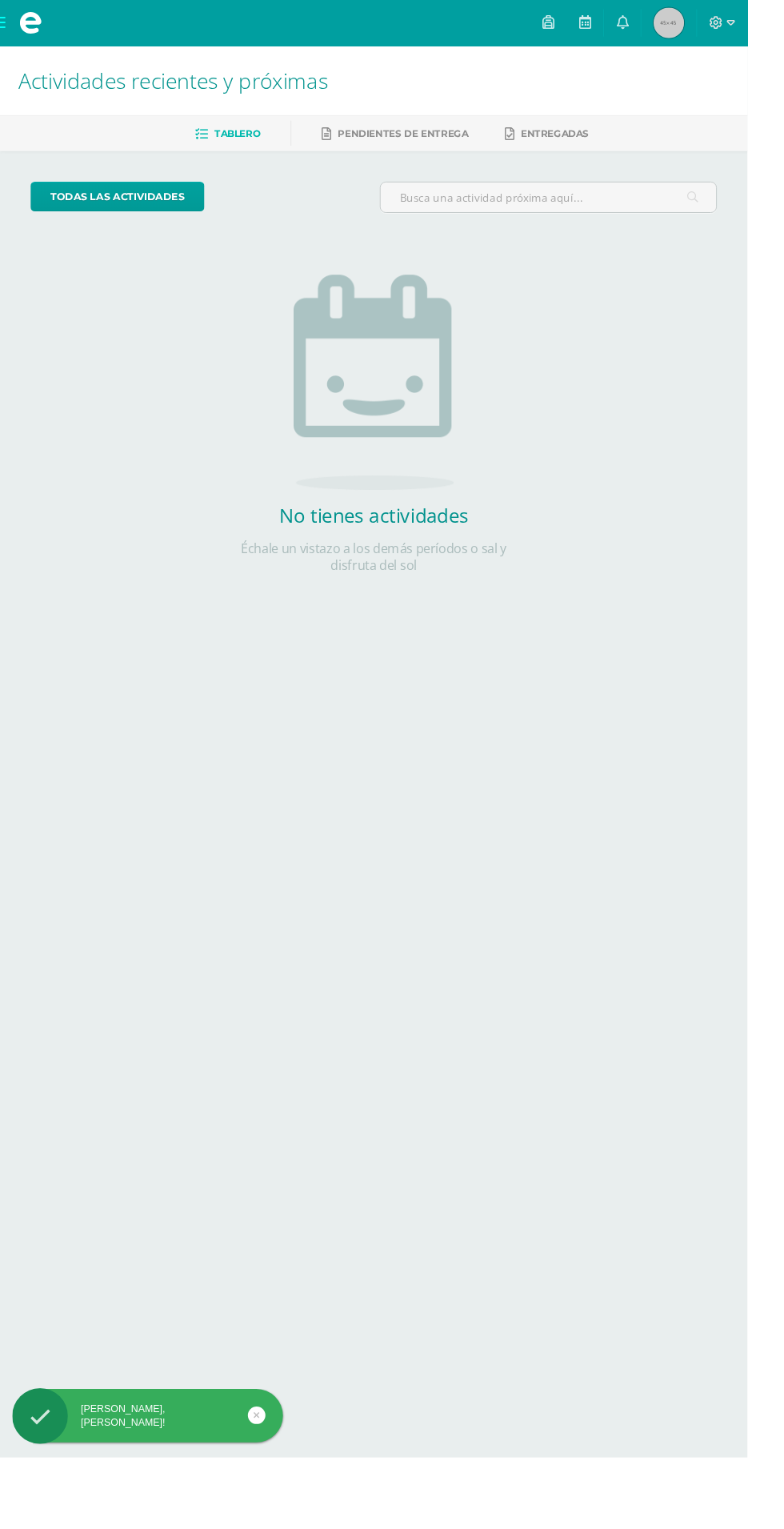
click at [595, 19] on link at bounding box center [575, 24] width 38 height 48
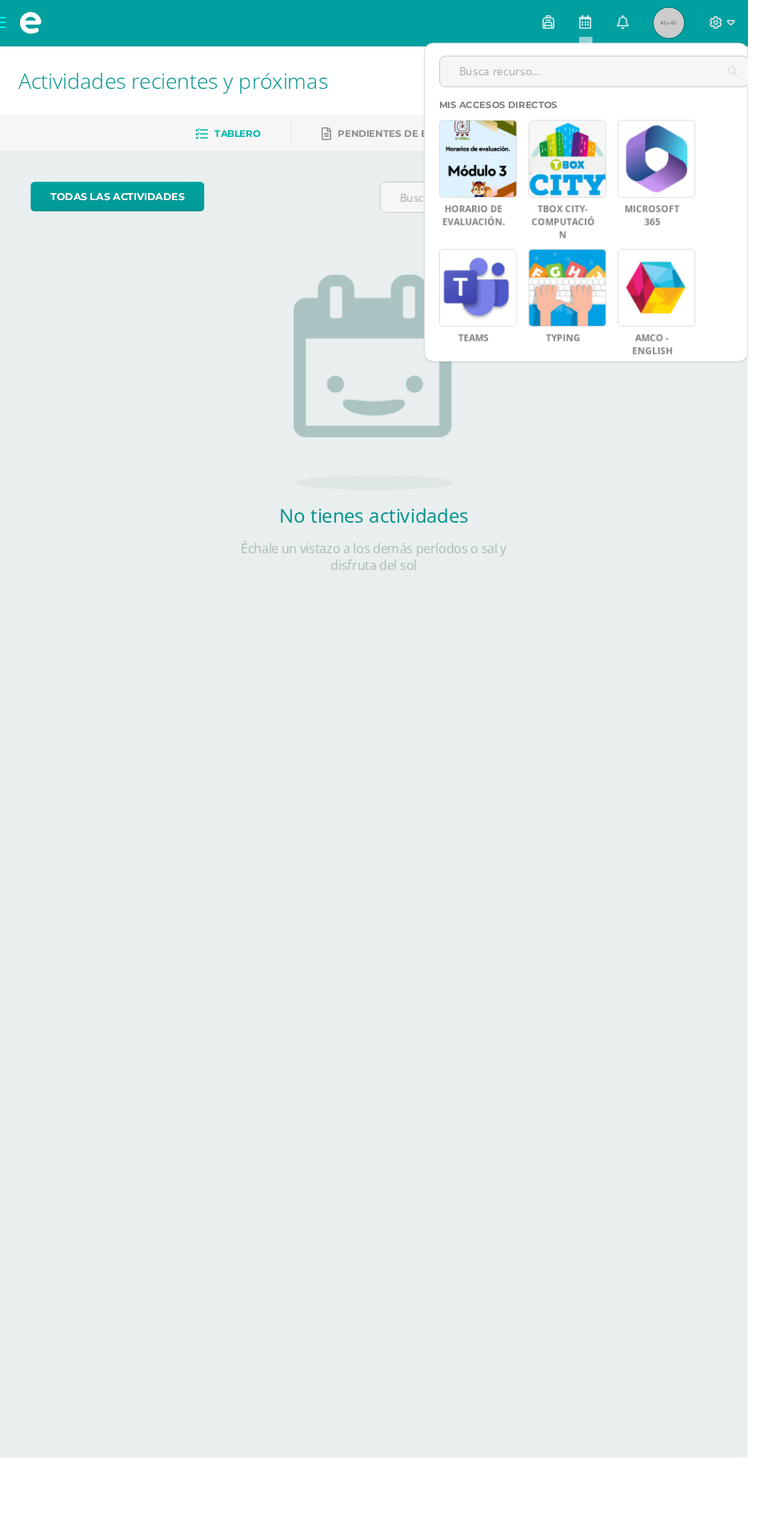
click at [538, 80] on input "text" at bounding box center [623, 74] width 324 height 32
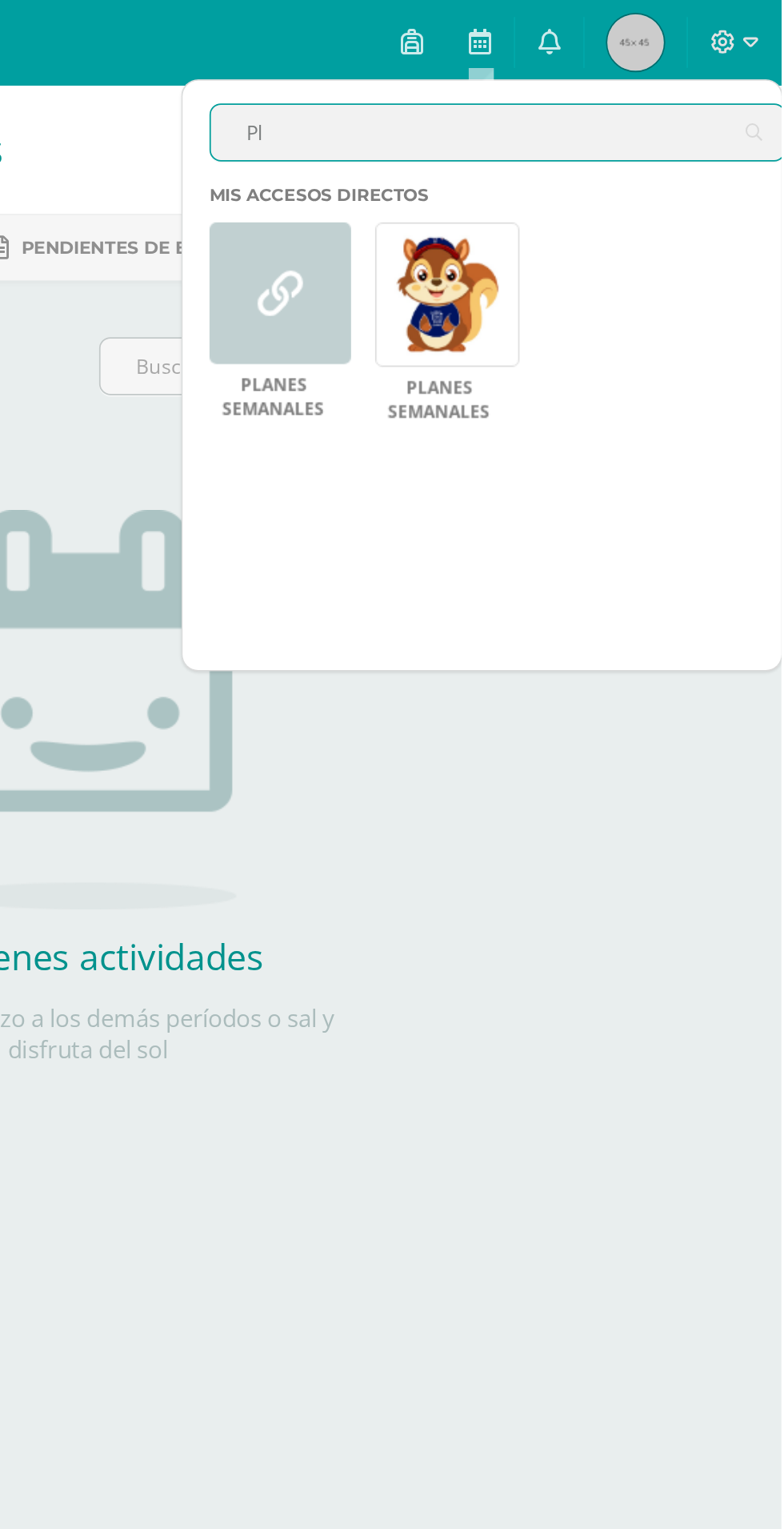
type input "Pl"
click at [592, 191] on link at bounding box center [595, 166] width 81 height 81
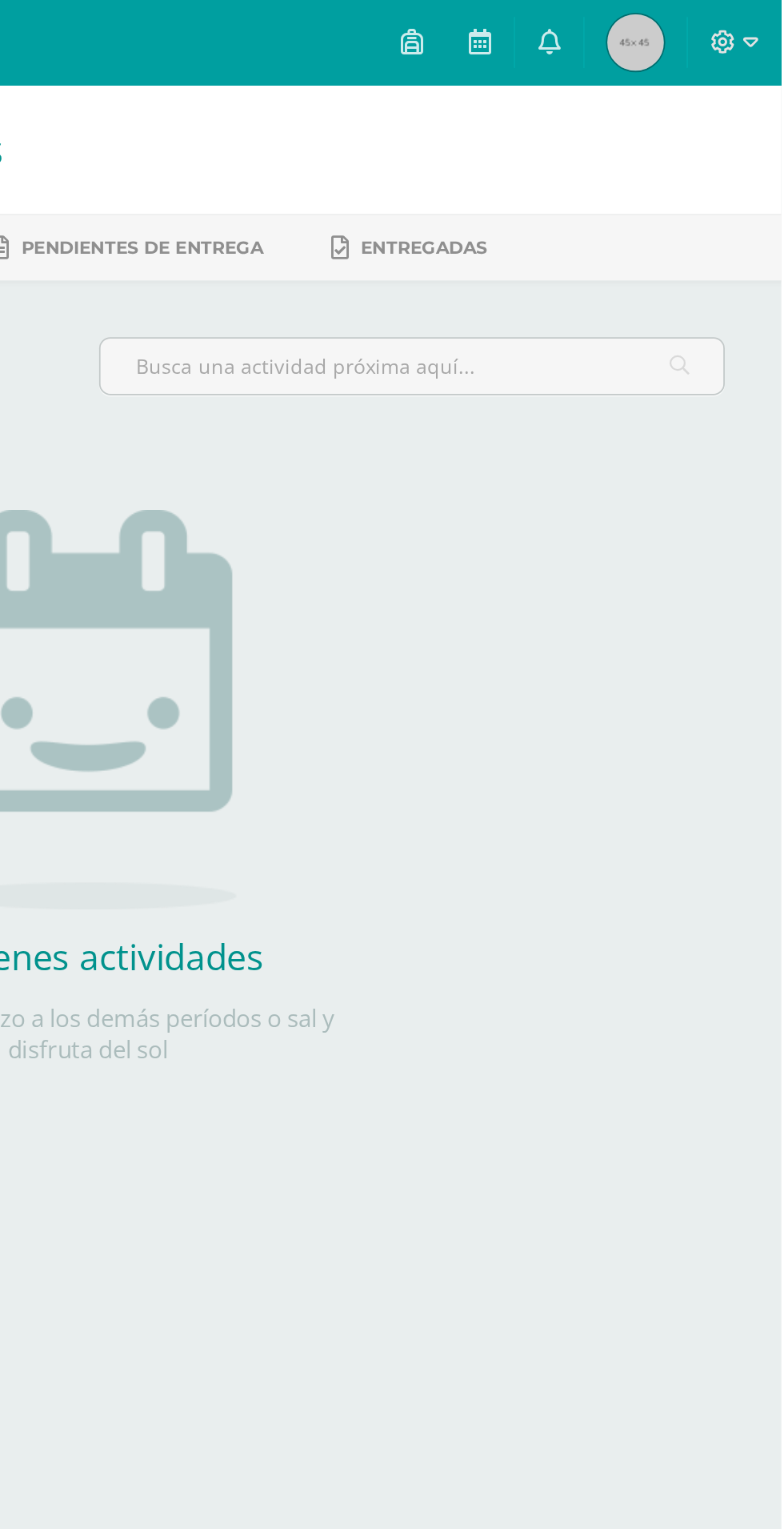
click at [672, 24] on link at bounding box center [652, 24] width 38 height 48
click at [659, 25] on icon at bounding box center [652, 23] width 13 height 15
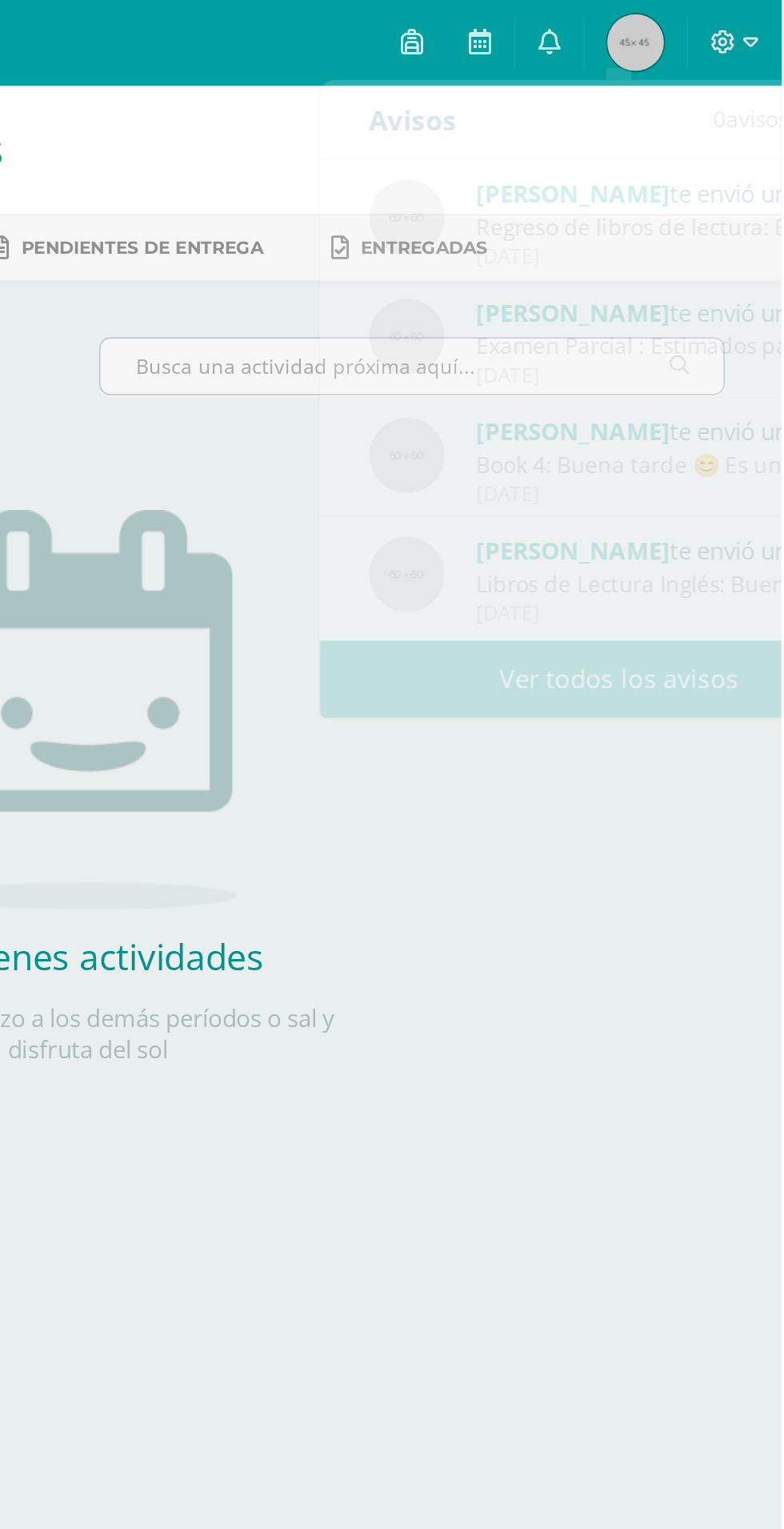
click at [621, 28] on icon at bounding box center [614, 23] width 13 height 15
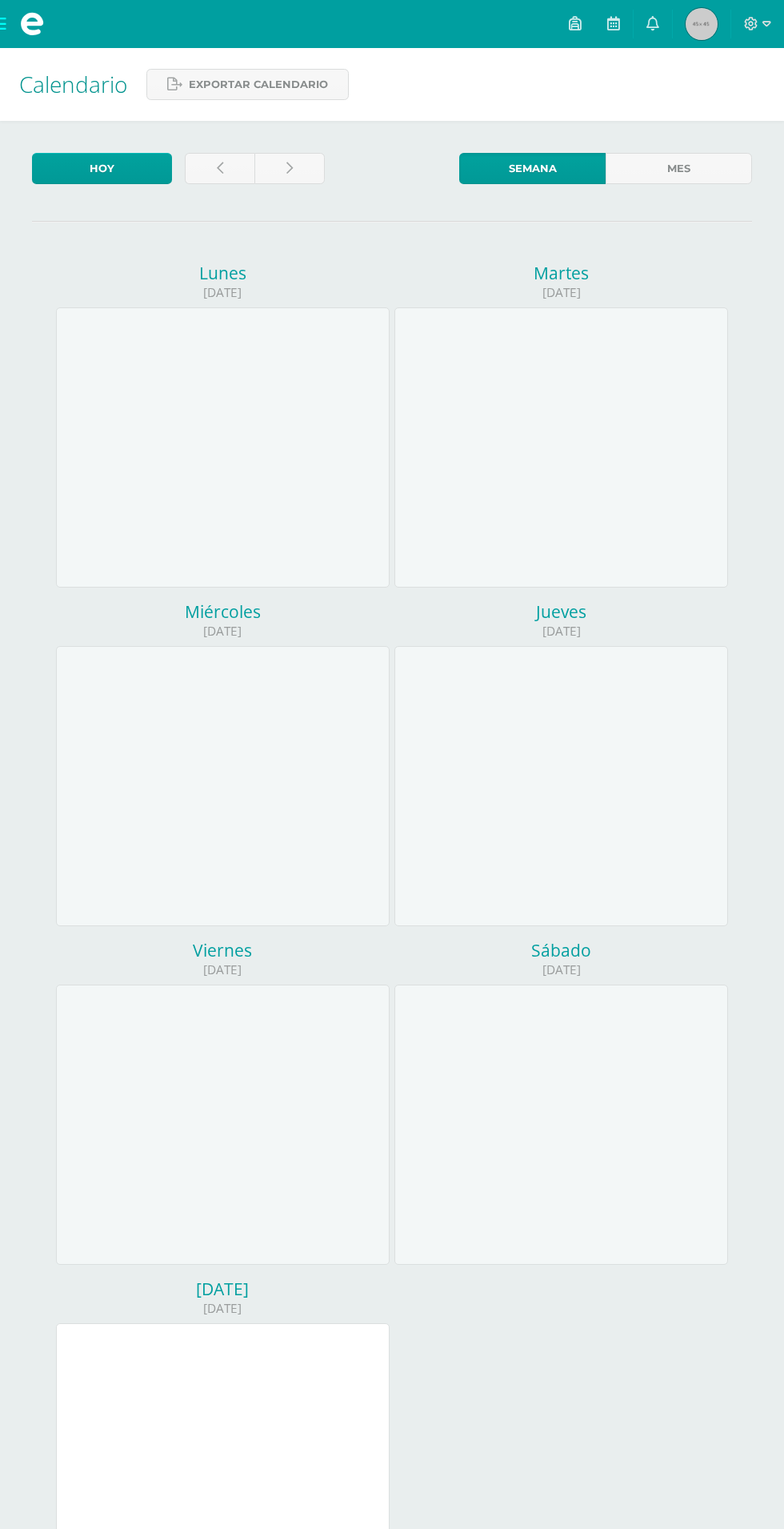
click at [576, 30] on icon at bounding box center [575, 23] width 13 height 15
click at [615, 23] on icon at bounding box center [614, 23] width 13 height 15
click at [684, 23] on span "[PERSON_NAME] Mi Perfil" at bounding box center [702, 23] width 38 height 32
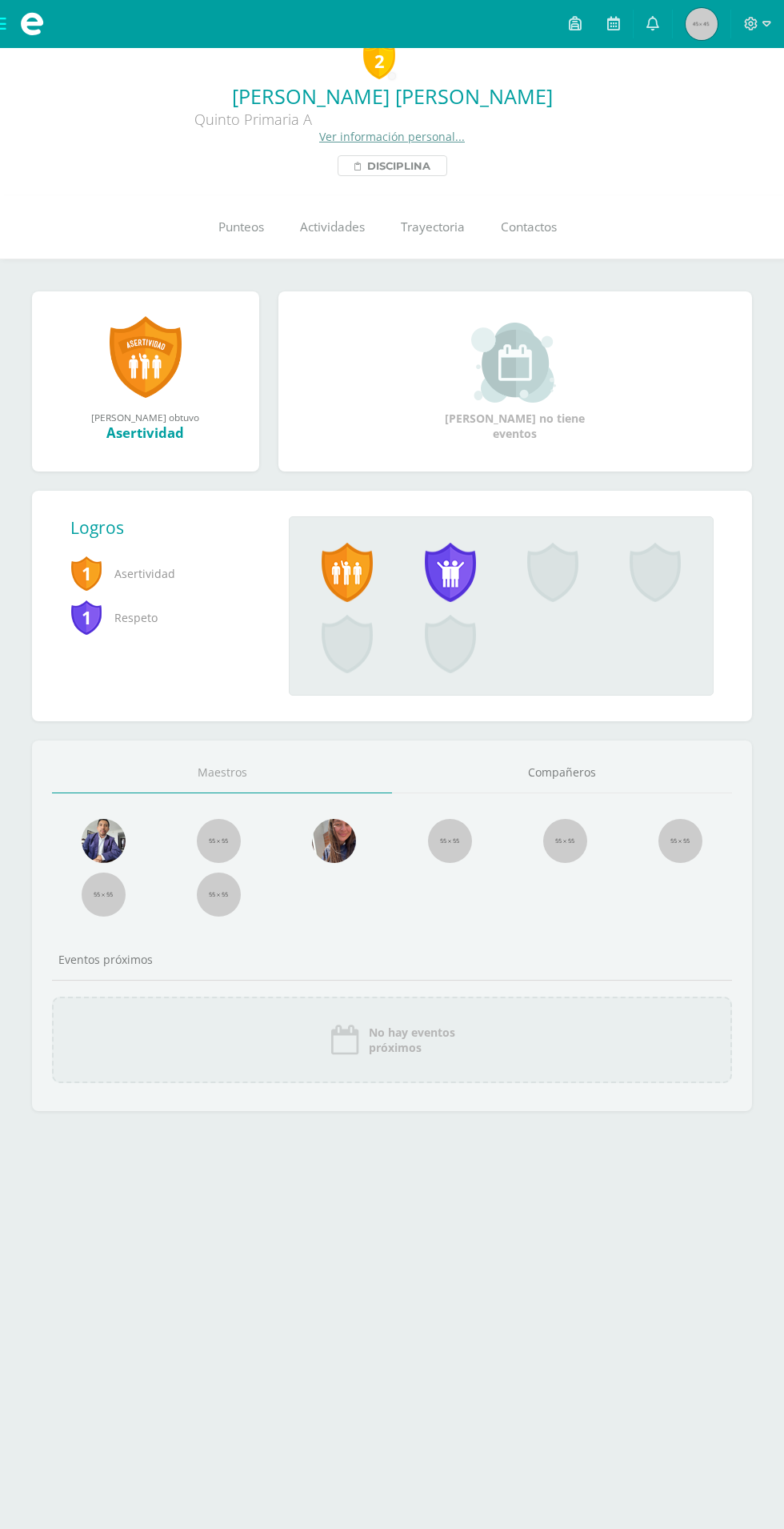
click at [410, 170] on span "Disciplina" at bounding box center [399, 166] width 63 height 19
